Goal: Information Seeking & Learning: Learn about a topic

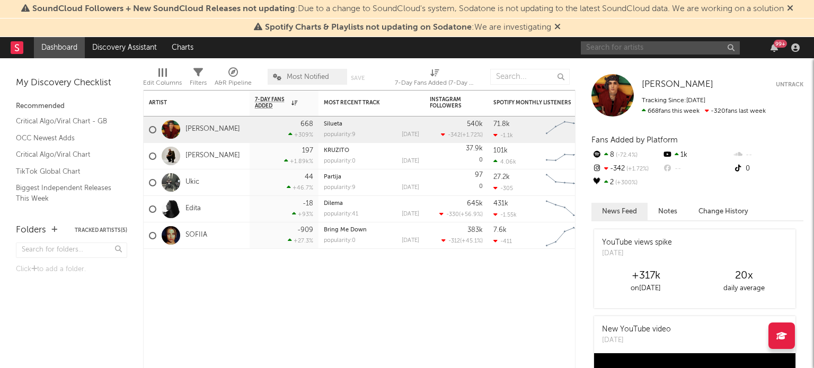
click at [665, 47] on input "text" at bounding box center [660, 47] width 159 height 13
click at [791, 14] on span "SoundCloud Followers + New SoundCloud Releases not updating : Due to a change t…" at bounding box center [407, 9] width 772 height 13
click at [793, 11] on icon at bounding box center [790, 8] width 6 height 8
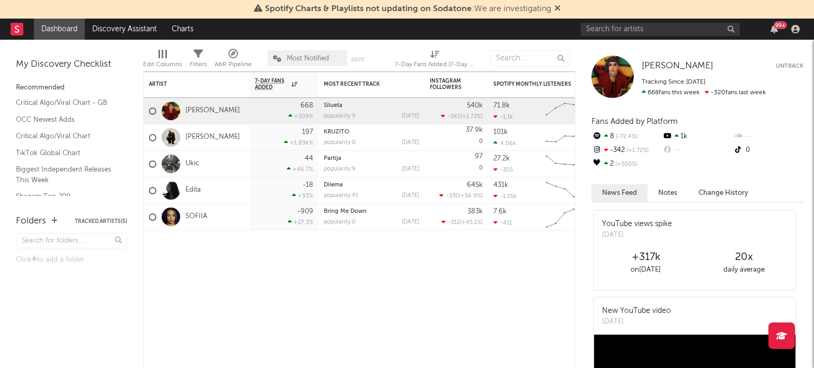
click at [555, 11] on icon at bounding box center [557, 8] width 6 height 8
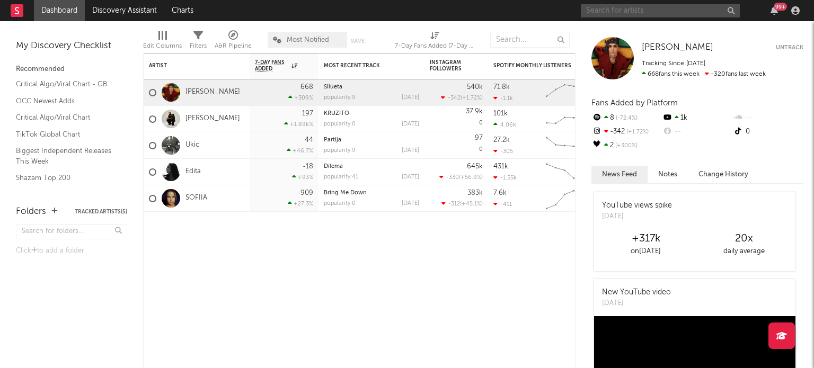
click at [625, 12] on input "text" at bounding box center [660, 10] width 159 height 13
click at [663, 12] on input "text" at bounding box center [660, 10] width 159 height 13
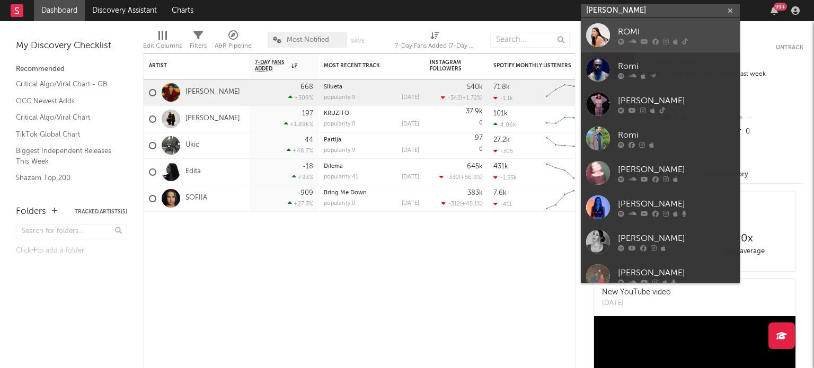
type input "[PERSON_NAME]"
click at [656, 27] on div "ROMI" at bounding box center [676, 31] width 117 height 13
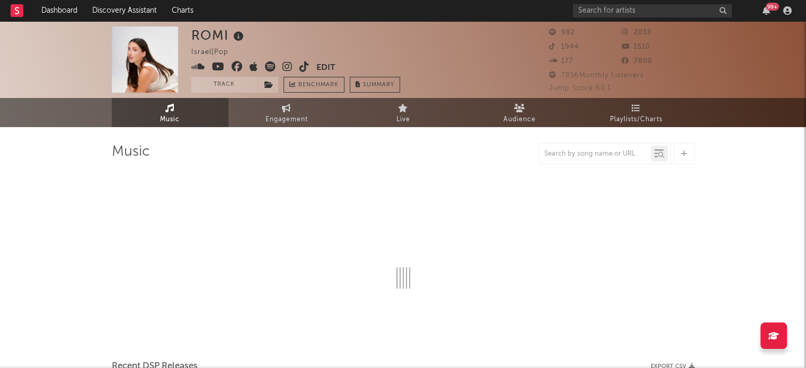
select select "6m"
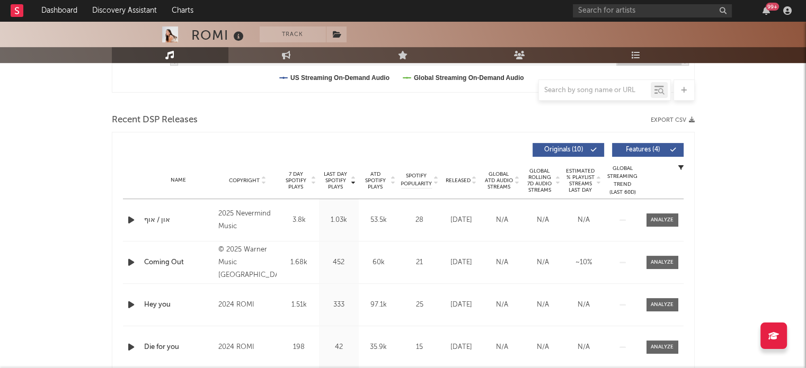
scroll to position [331, 0]
click at [582, 92] on input "text" at bounding box center [595, 90] width 112 height 8
type input "when"
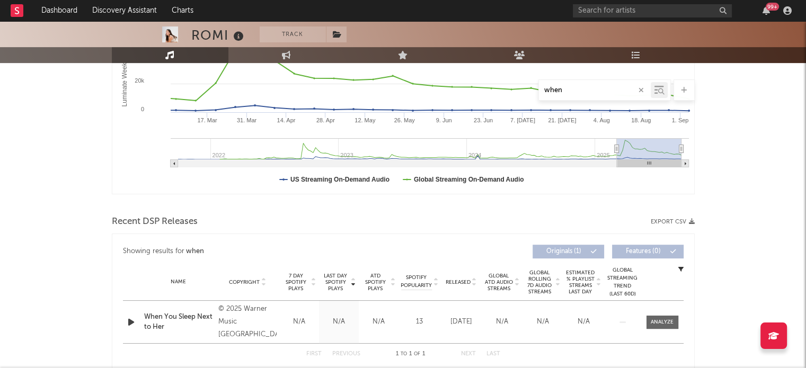
scroll to position [0, 0]
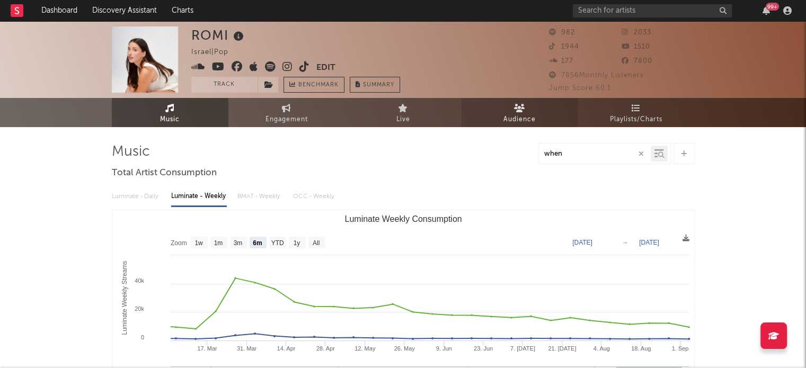
click at [537, 110] on link "Audience" at bounding box center [520, 112] width 117 height 29
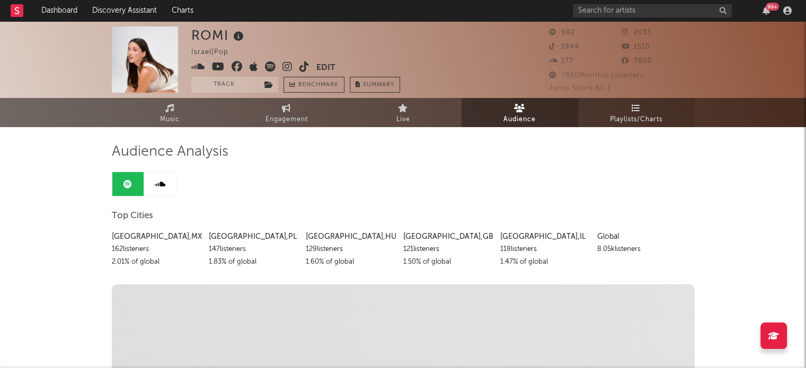
click at [632, 110] on icon at bounding box center [636, 108] width 9 height 8
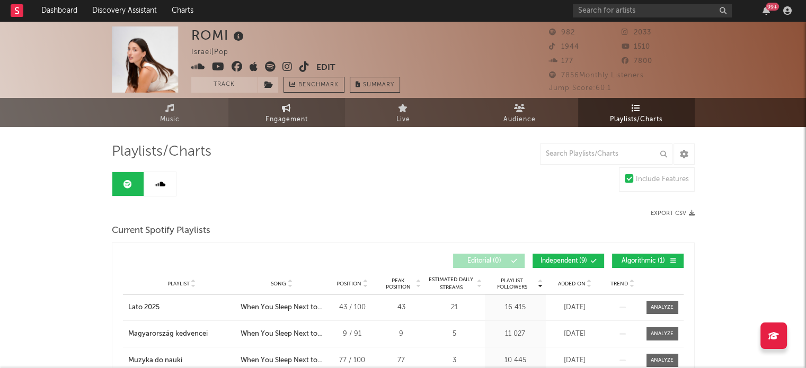
click at [289, 110] on icon at bounding box center [286, 108] width 9 height 8
select select "1w"
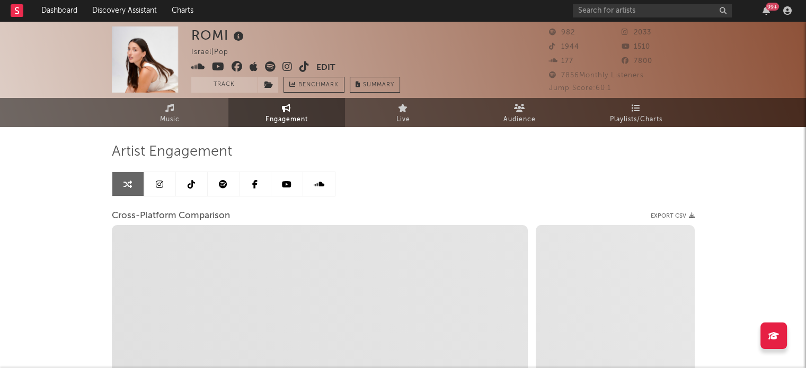
click at [223, 183] on icon at bounding box center [223, 184] width 8 height 8
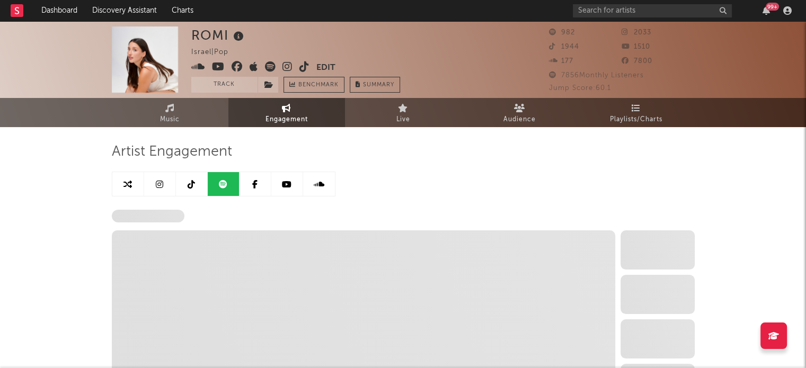
select select "6m"
select select "1w"
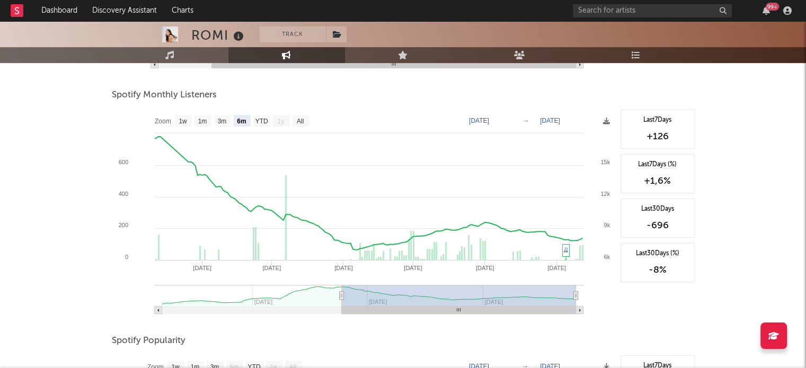
scroll to position [344, 0]
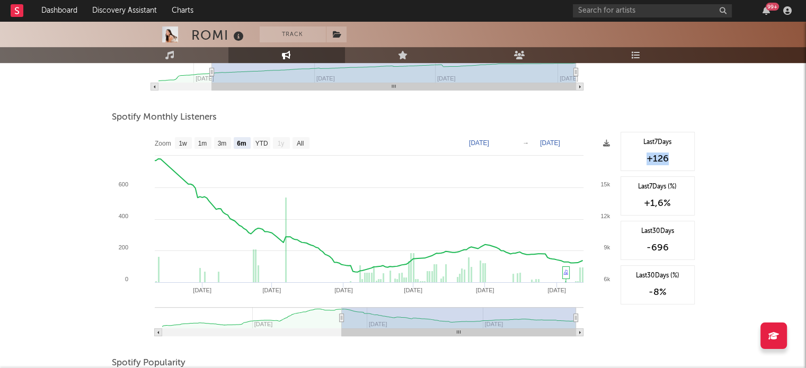
drag, startPoint x: 673, startPoint y: 158, endPoint x: 645, endPoint y: 158, distance: 27.6
click at [645, 158] on div "+126" at bounding box center [657, 159] width 63 height 13
drag, startPoint x: 661, startPoint y: 201, endPoint x: 657, endPoint y: 163, distance: 38.3
click at [640, 198] on div "+1,6 %" at bounding box center [657, 203] width 63 height 13
drag, startPoint x: 657, startPoint y: 214, endPoint x: 659, endPoint y: 205, distance: 9.8
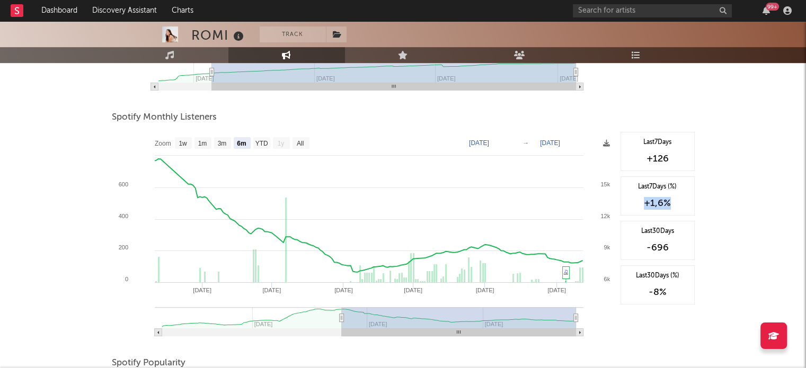
copy div "+1,6 %"
